Goal: Information Seeking & Learning: Learn about a topic

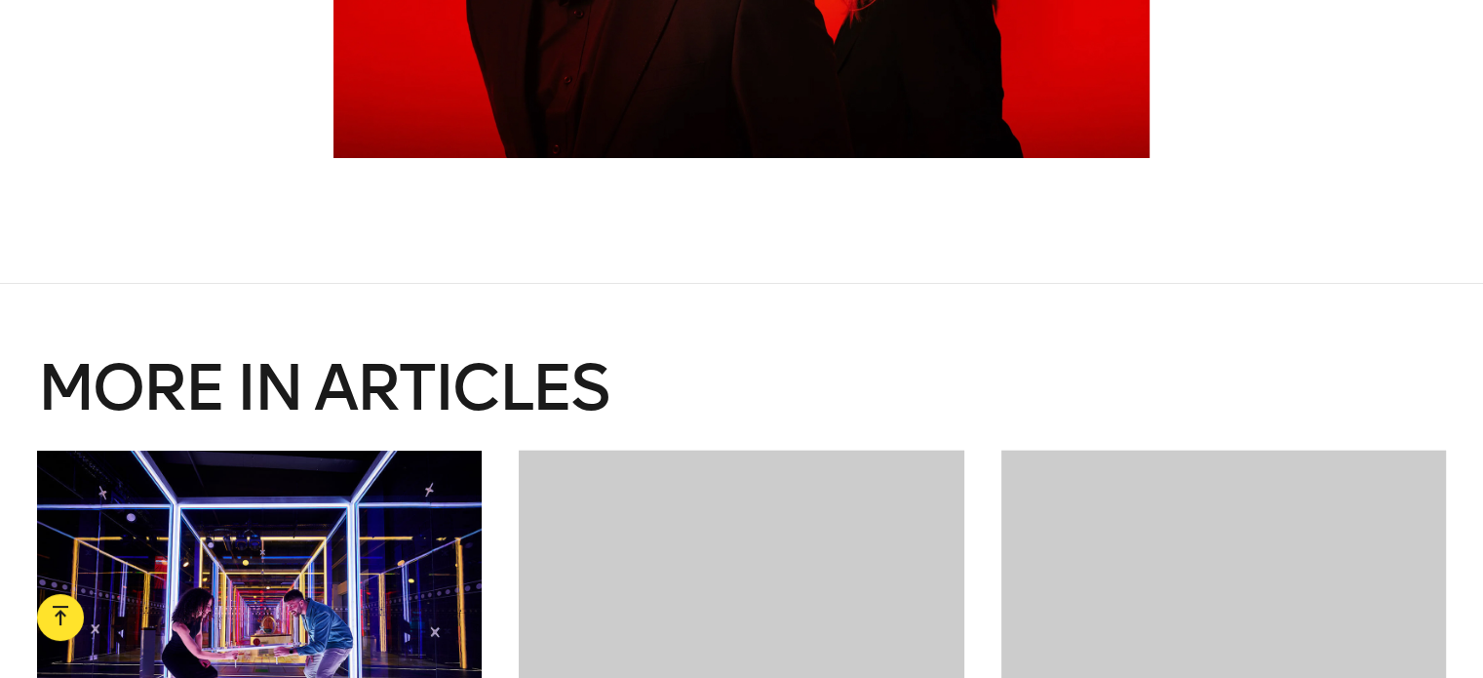
scroll to position [11893, 0]
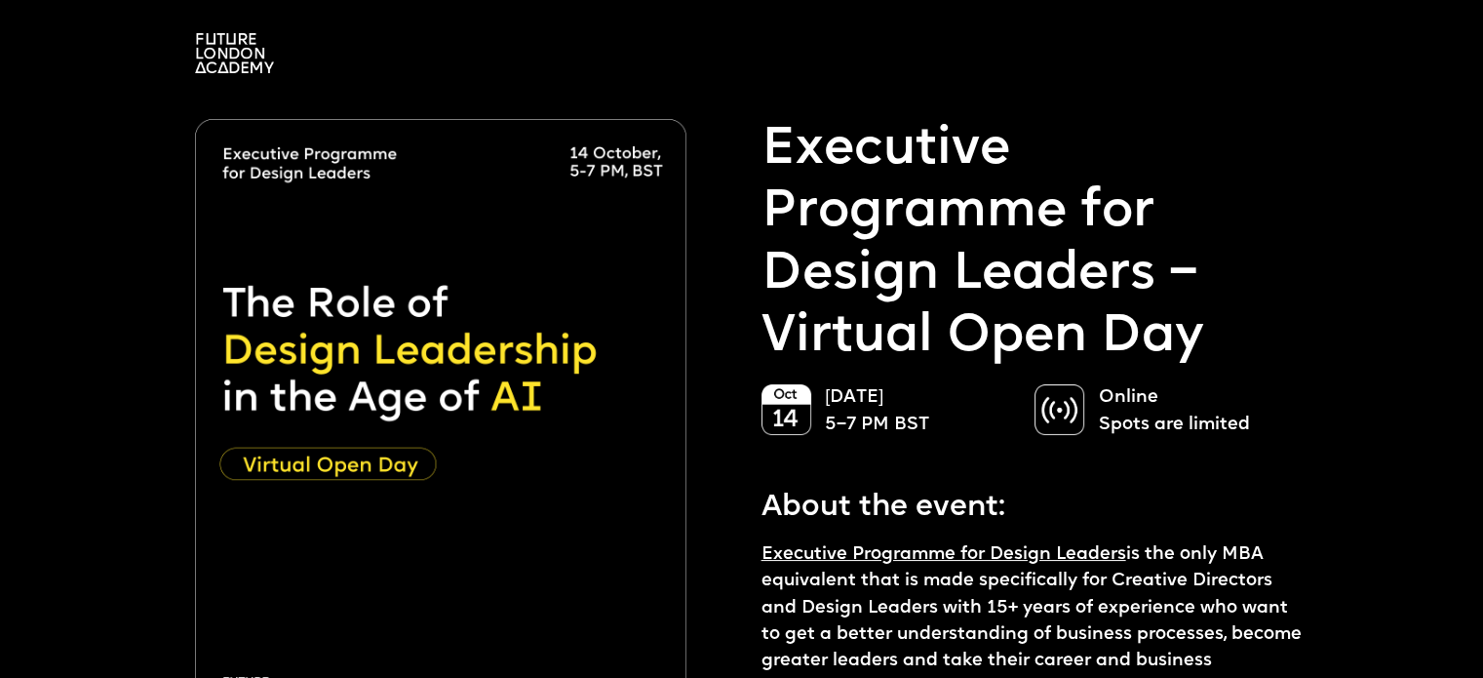
scroll to position [97, 0]
